Goal: Task Accomplishment & Management: Complete application form

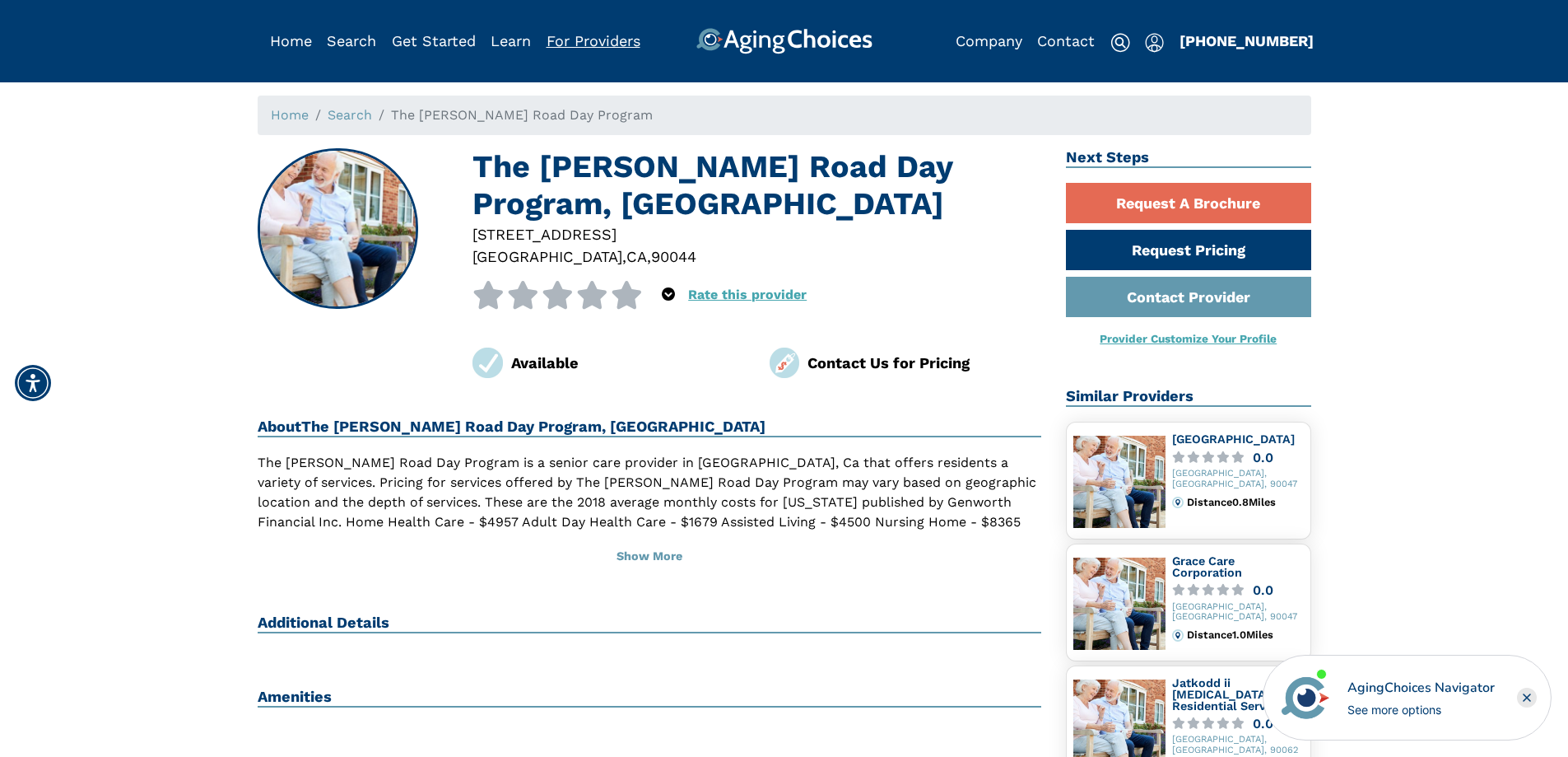
click at [605, 42] on link "For Providers" at bounding box center [593, 40] width 93 height 17
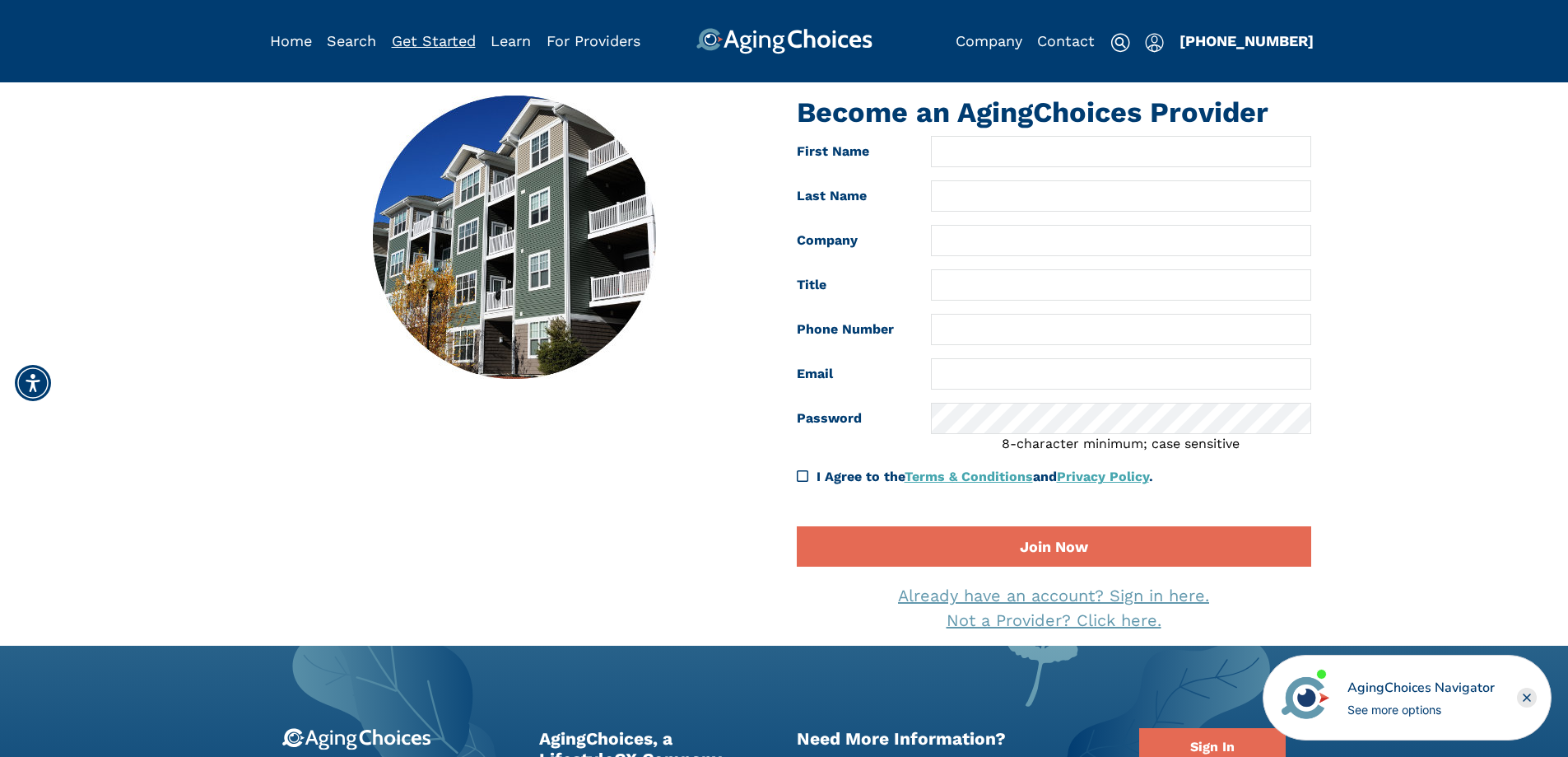
click at [436, 38] on link "Get Started" at bounding box center [433, 40] width 84 height 17
